Goal: Transaction & Acquisition: Purchase product/service

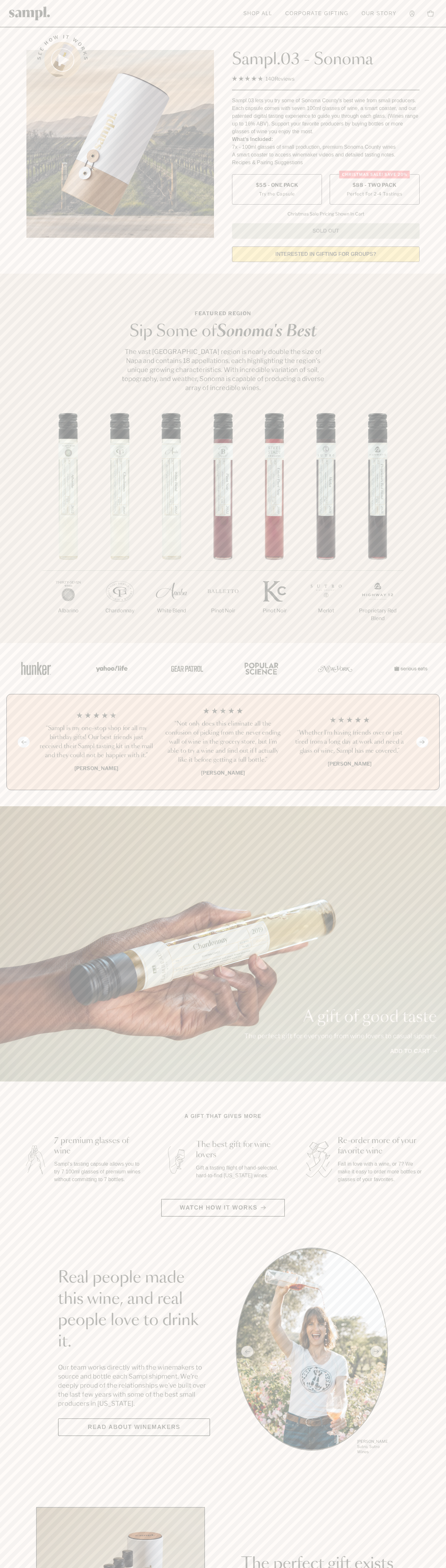
click at [375, 186] on span "$88 - Two Pack" at bounding box center [375, 185] width 44 height 7
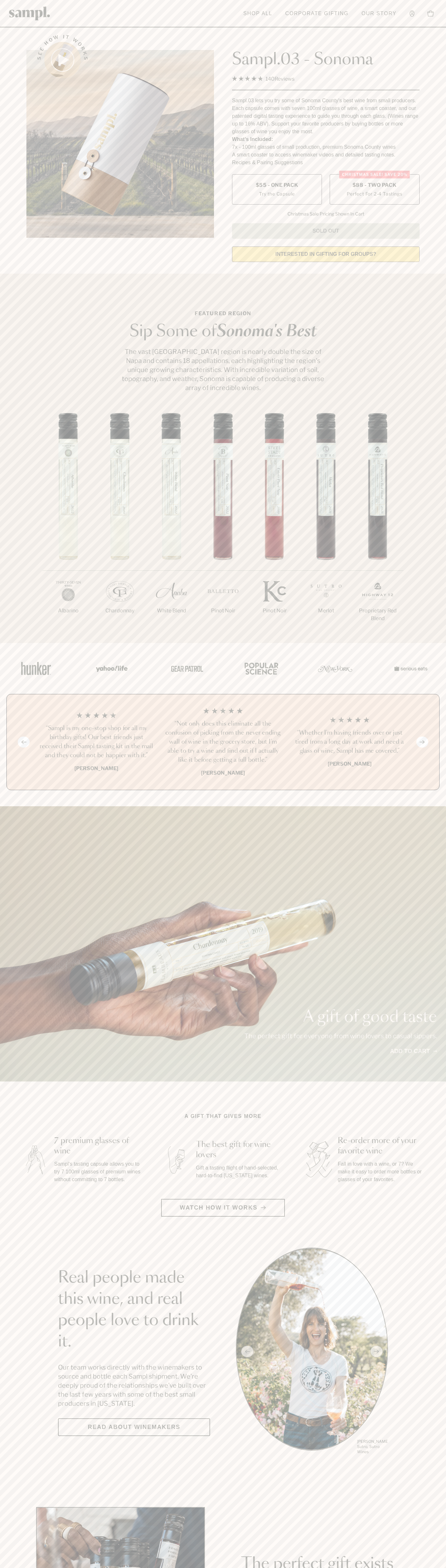
click at [97, 742] on h3 "“Sampl is my one-stop shop for all my birthday gifts! Our best friends just rec…" at bounding box center [96, 742] width 117 height 37
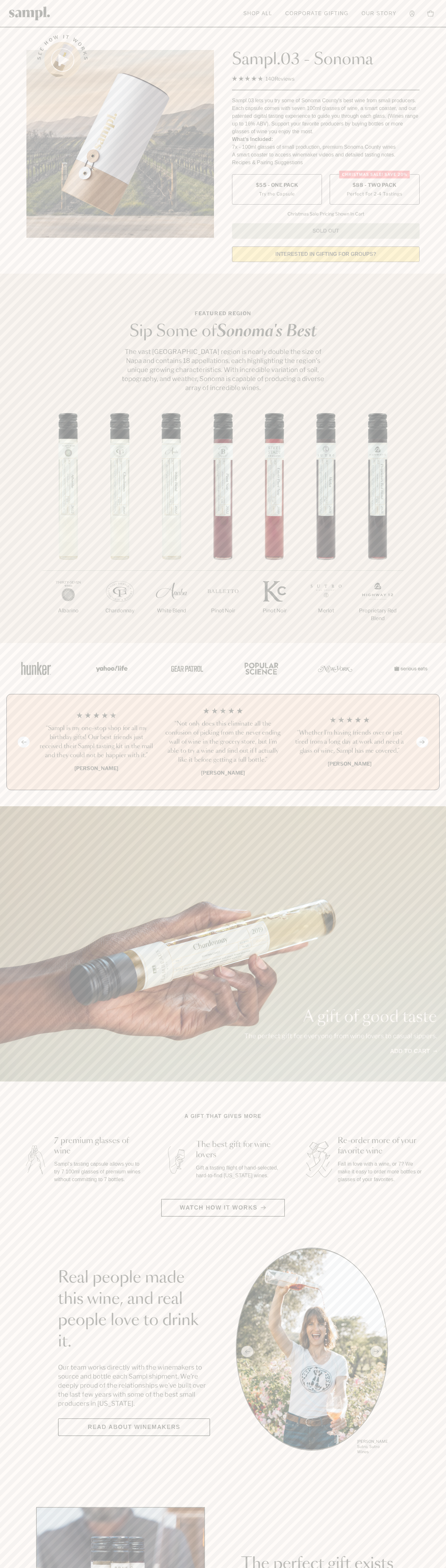
click at [27, 21] on link at bounding box center [29, 13] width 41 height 21
click at [440, 1223] on main "See how it works Sampl.03 - Sonoma 4.9 Rated 4.9 out of 5 stars 140 Reviews Cli…" at bounding box center [223, 1438] width 446 height 2876
click at [283, 1568] on html "Skip to main content Toggle navigation menu Shop All Corporate Gifting Our Stor…" at bounding box center [223, 1513] width 446 height 3026
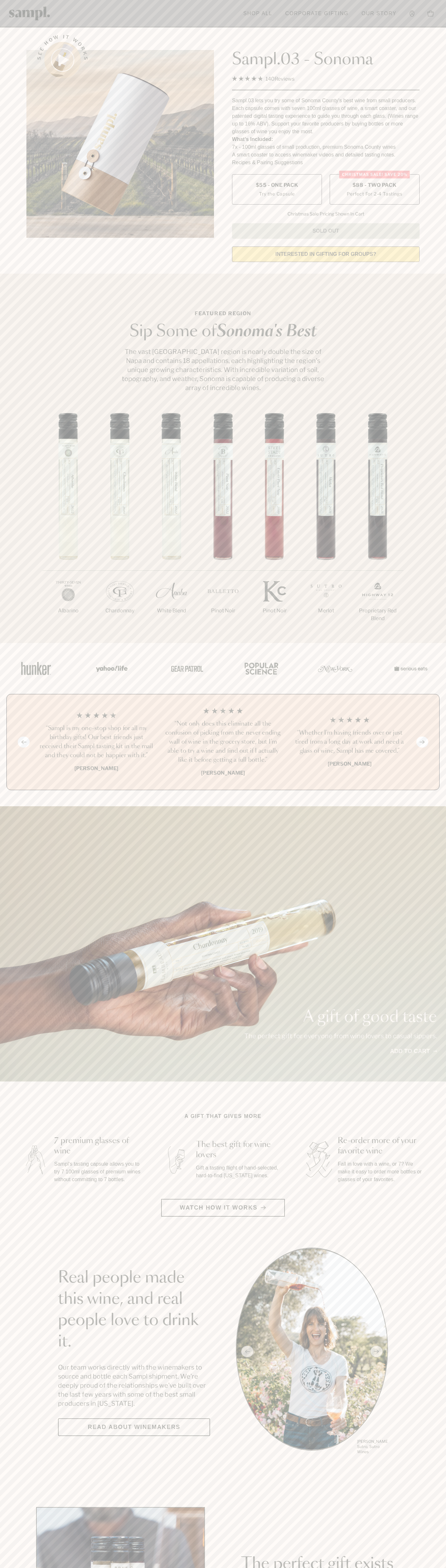
click at [17, 1088] on main "See how it works Sampl.03 - Sonoma 4.9 Rated 4.9 out of 5 stars 140 Reviews Cli…" at bounding box center [223, 1438] width 446 height 2876
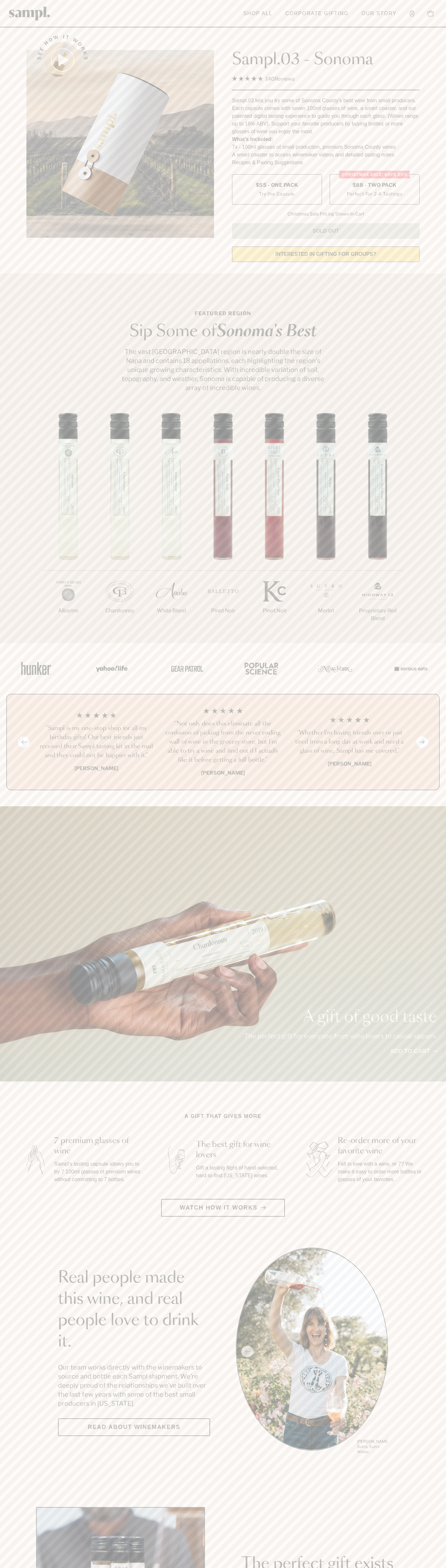
click at [375, 186] on span "$88 - Two Pack" at bounding box center [375, 185] width 44 height 7
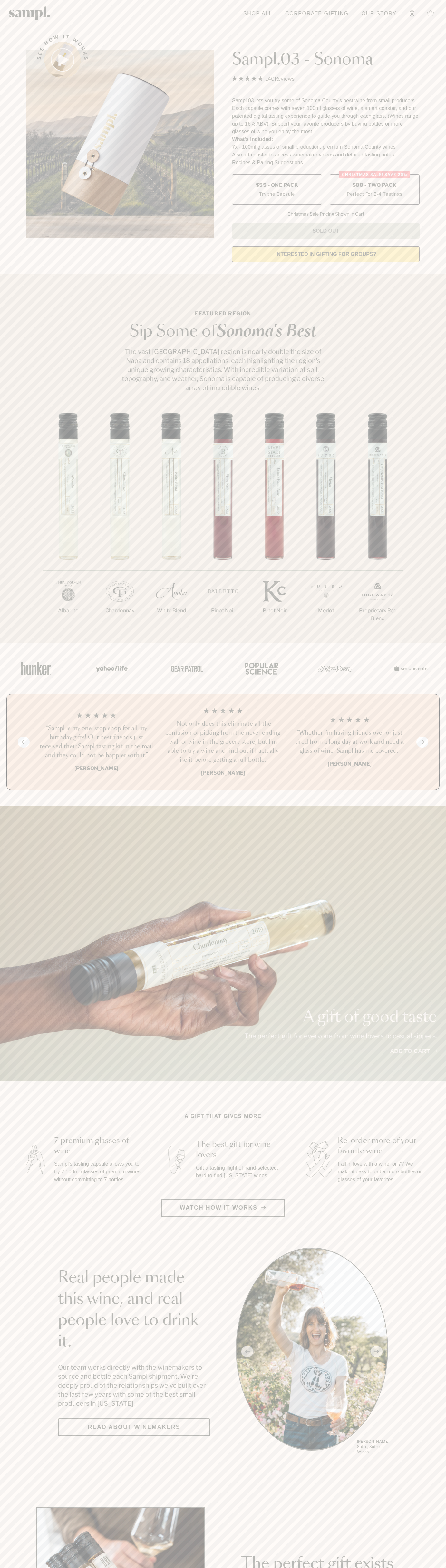
click at [97, 742] on h3 "“Sampl is my one-stop shop for all my birthday gifts! Our best friends just rec…" at bounding box center [96, 742] width 117 height 37
